Goal: Share content

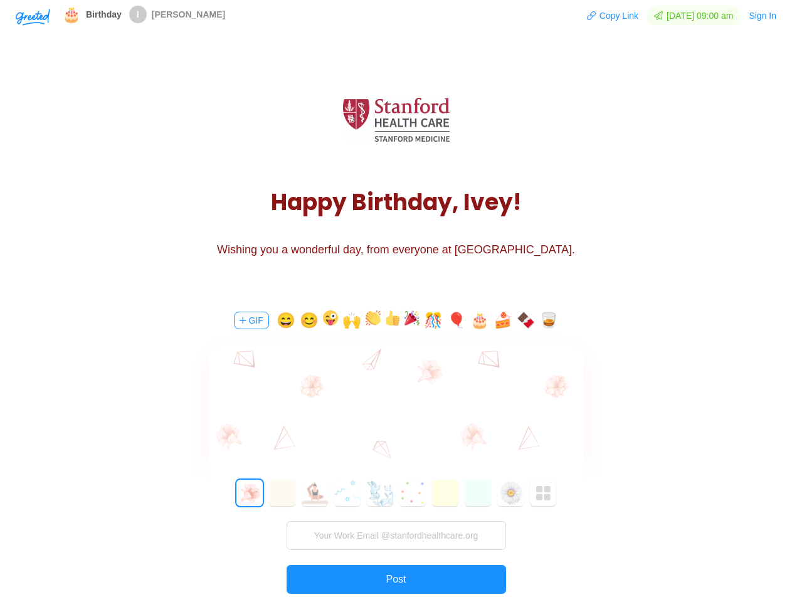
click at [396, 301] on div "GIF 😄 😊 🙌 🎊 🎈 🎂 🍰 🍫 🥃 0 1 2 3 4 5 6 7 8 9 10 11 12 13 14 15 16 17 18 19 20 21 2…" at bounding box center [396, 474] width 376 height 359
click at [33, 16] on img "button" at bounding box center [33, 17] width 34 height 17
click at [607, 16] on button "Copy Link" at bounding box center [612, 16] width 53 height 20
click at [763, 16] on button "Sign In" at bounding box center [762, 16] width 29 height 20
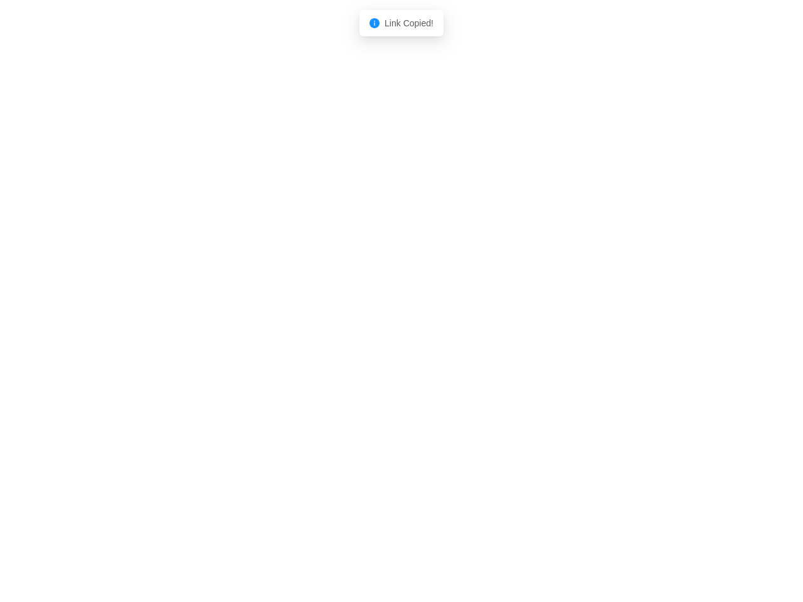
click at [250, 321] on body "Shadow: (click to exit) Link Copied!" at bounding box center [401, 301] width 803 height 602
click at [284, 321] on body "Shadow: (click to exit) Link Copied!" at bounding box center [401, 301] width 803 height 602
click at [309, 321] on body "Shadow: (click to exit) Link Copied!" at bounding box center [401, 301] width 803 height 602
click at [331, 321] on body "Shadow: (click to exit) Link Copied!" at bounding box center [401, 301] width 803 height 602
click at [353, 321] on body "Shadow: (click to exit) Link Copied!" at bounding box center [401, 301] width 803 height 602
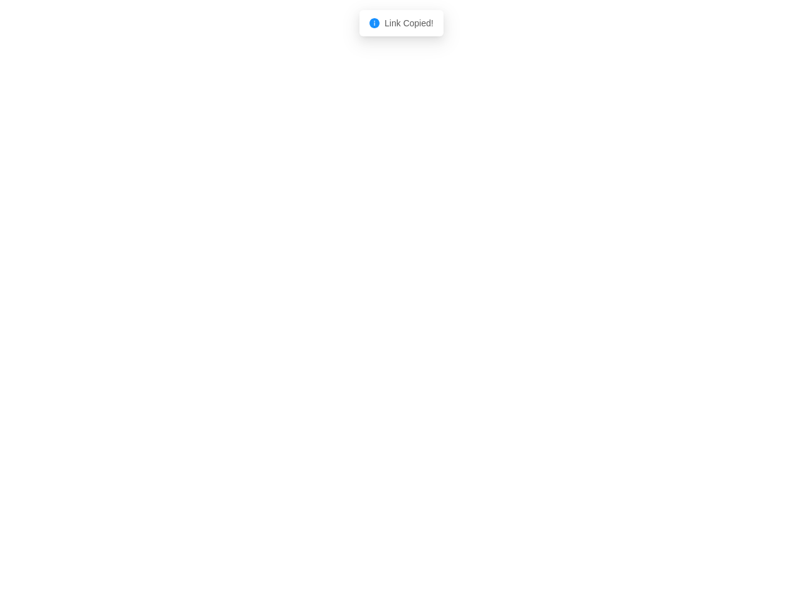
click at [375, 321] on body "Shadow: (click to exit) Link Copied!" at bounding box center [401, 301] width 803 height 602
